Goal: Transaction & Acquisition: Purchase product/service

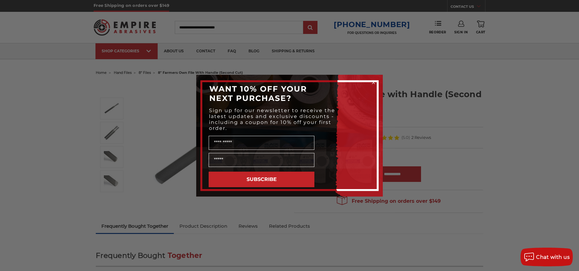
click at [150, 50] on div "Close dialog WANT 10% OFF YOUR NEXT PURCHASE? Sign up for our newsletter to rec…" at bounding box center [289, 135] width 579 height 271
click at [376, 80] on circle "Close dialog" at bounding box center [374, 82] width 6 height 6
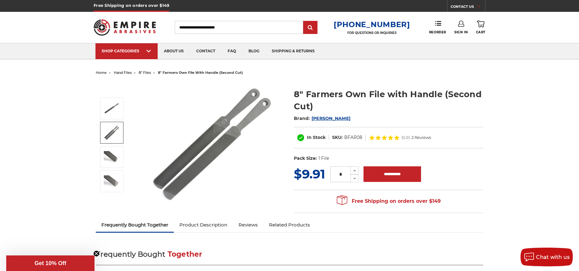
click at [188, 26] on input "Search" at bounding box center [239, 27] width 129 height 13
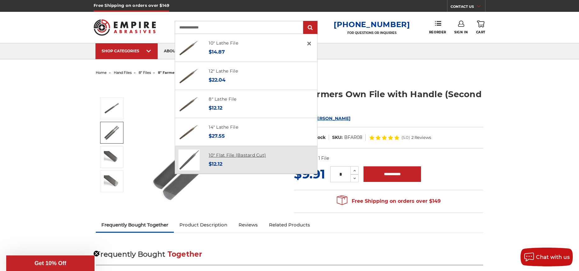
type input "**********"
click at [222, 158] on link "10" Flat File (Bastard Cut)" at bounding box center [237, 155] width 57 height 6
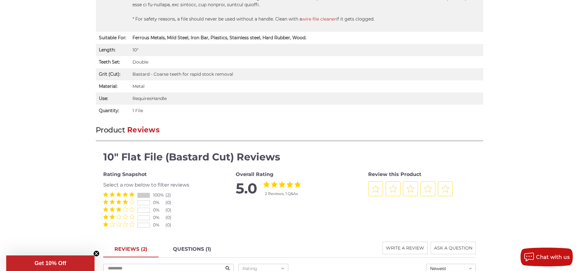
scroll to position [498, 0]
